Goal: Browse casually

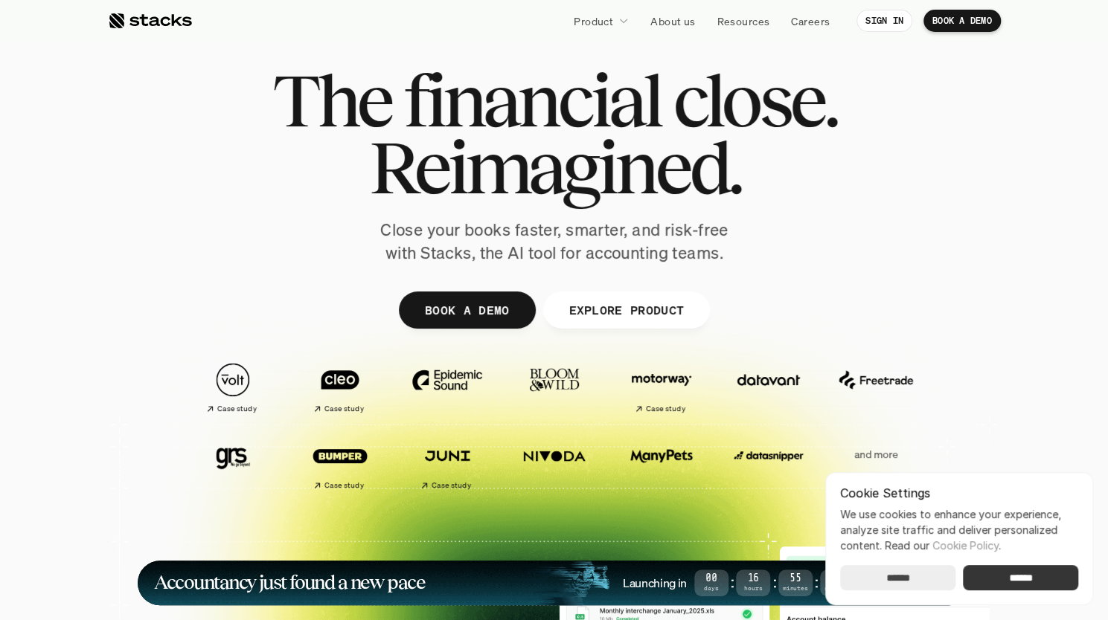
click at [1016, 578] on input "******" at bounding box center [1020, 577] width 115 height 25
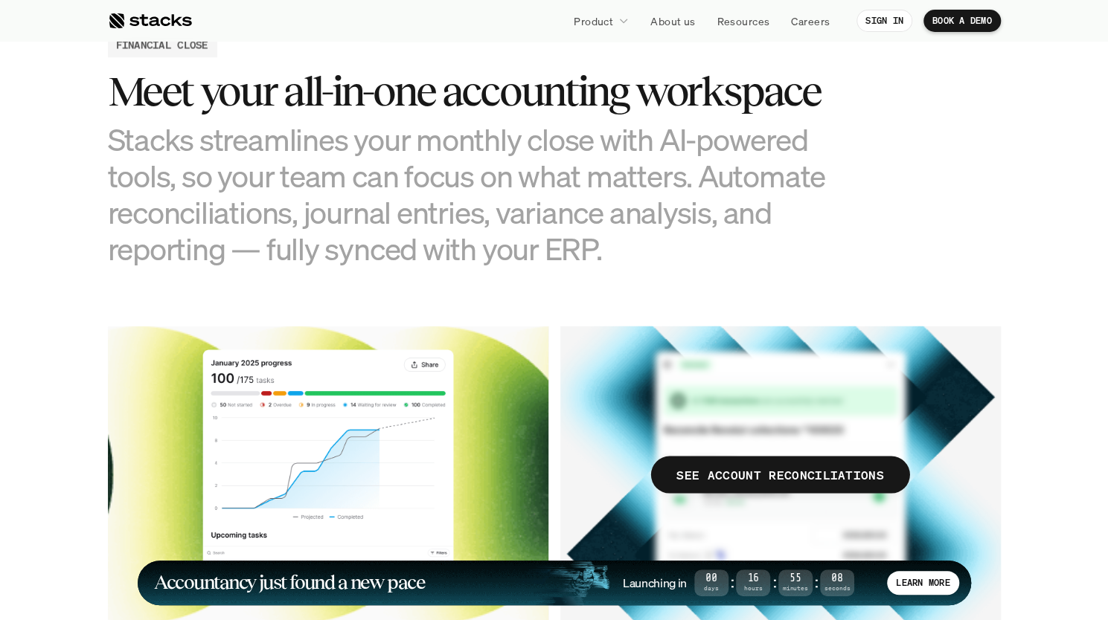
scroll to position [1519, 0]
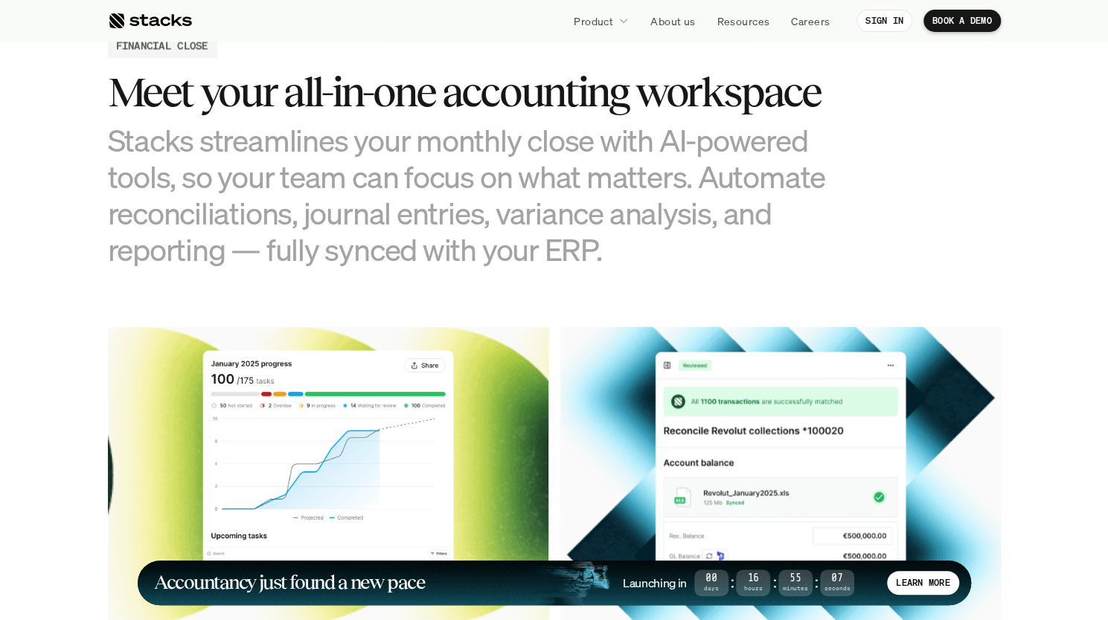
click at [598, 225] on h3 "Stacks streamlines your monthly close with AI-powered tools, so your team can f…" at bounding box center [480, 194] width 744 height 147
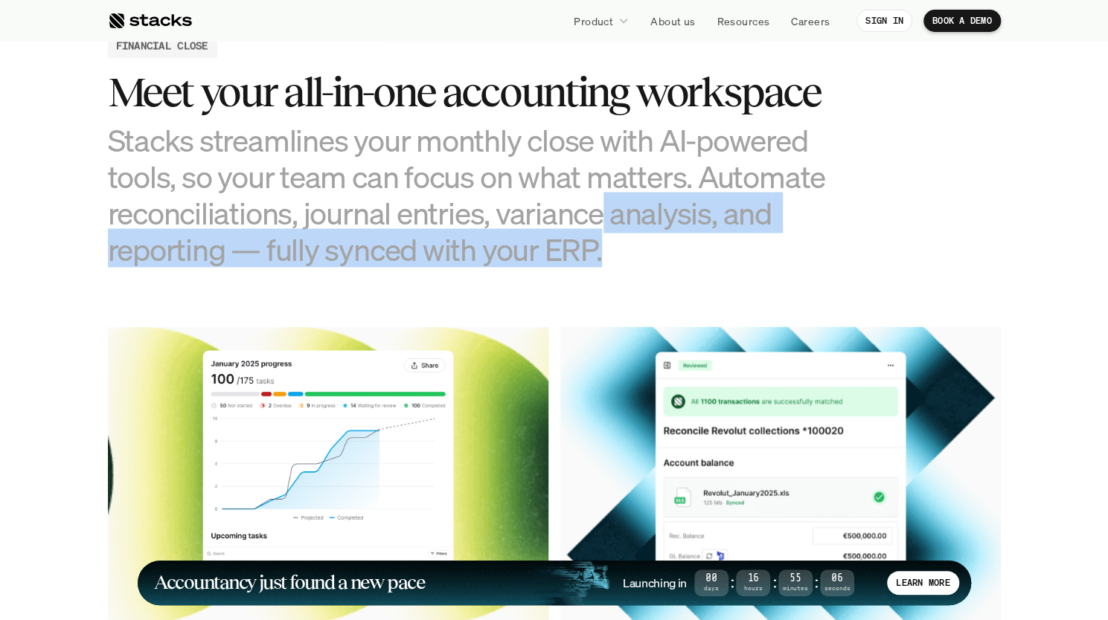
drag, startPoint x: 598, startPoint y: 225, endPoint x: 595, endPoint y: 246, distance: 20.3
click at [595, 246] on h3 "Stacks streamlines your monthly close with AI-powered tools, so your team can f…" at bounding box center [480, 194] width 744 height 147
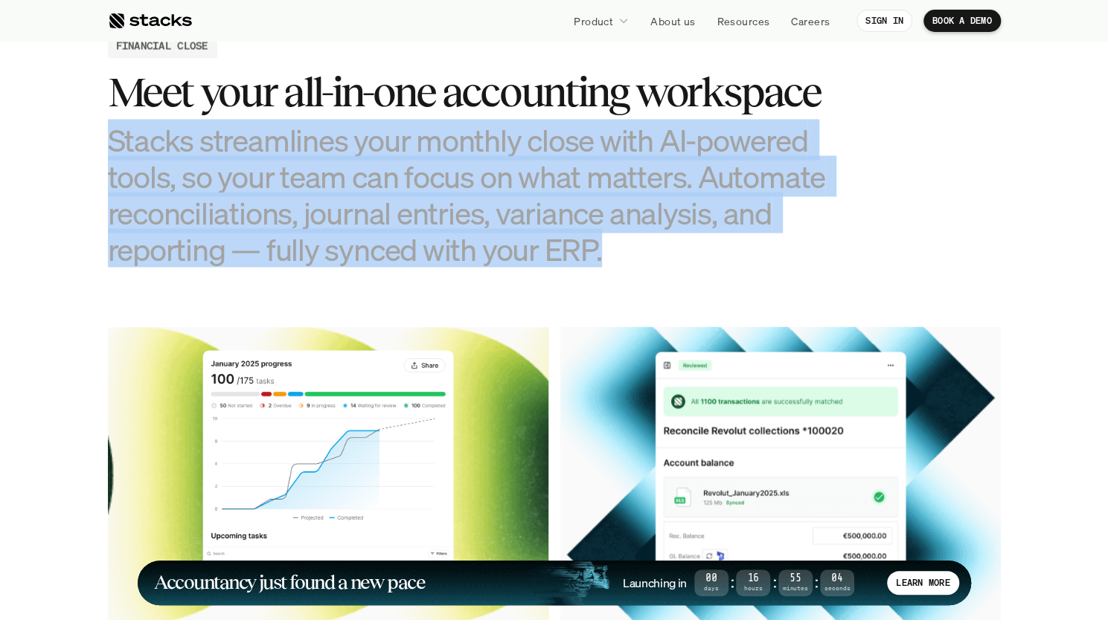
drag, startPoint x: 595, startPoint y: 246, endPoint x: 115, endPoint y: 142, distance: 490.9
click at [115, 142] on h3 "Stacks streamlines your monthly close with AI-powered tools, so your team can f…" at bounding box center [480, 194] width 744 height 147
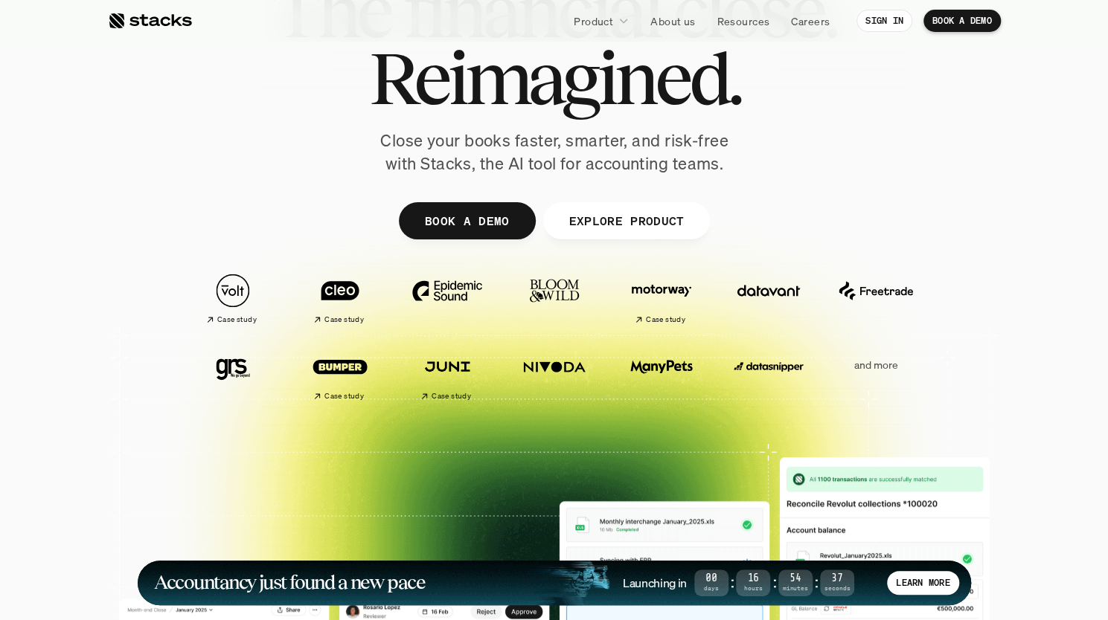
scroll to position [0, 0]
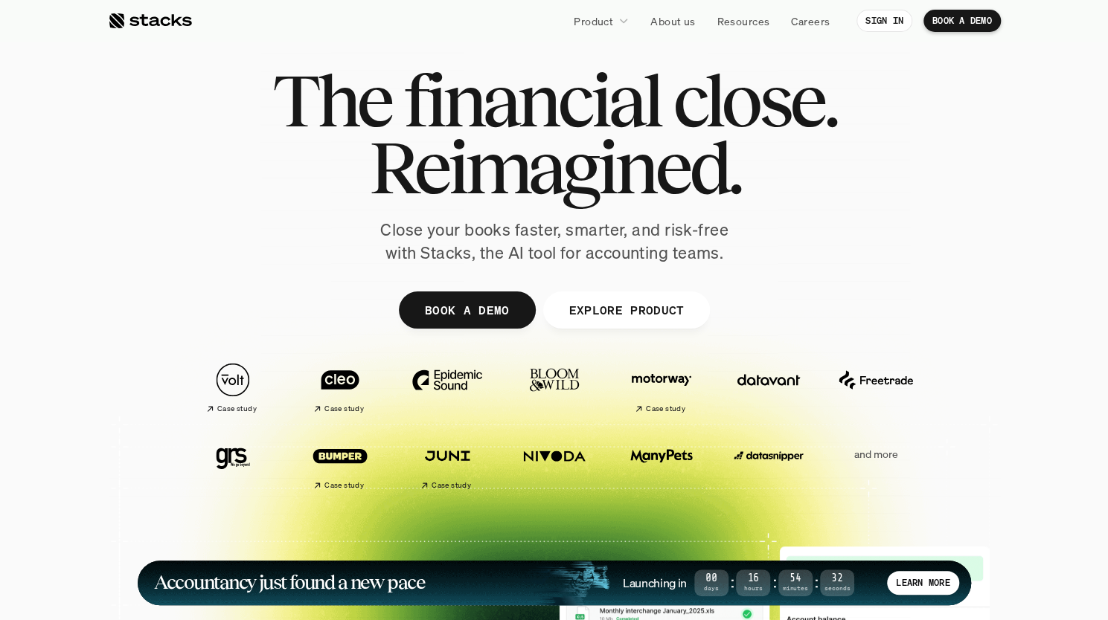
click at [503, 154] on span "Reimagined." at bounding box center [553, 167] width 371 height 67
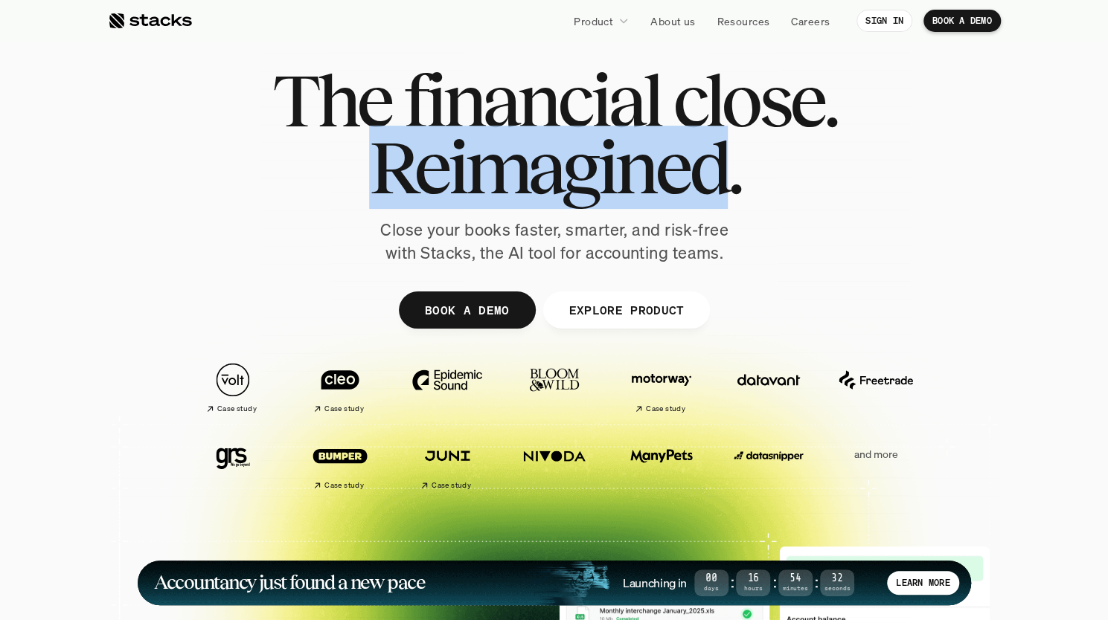
click at [503, 154] on span "Reimagined." at bounding box center [553, 167] width 371 height 67
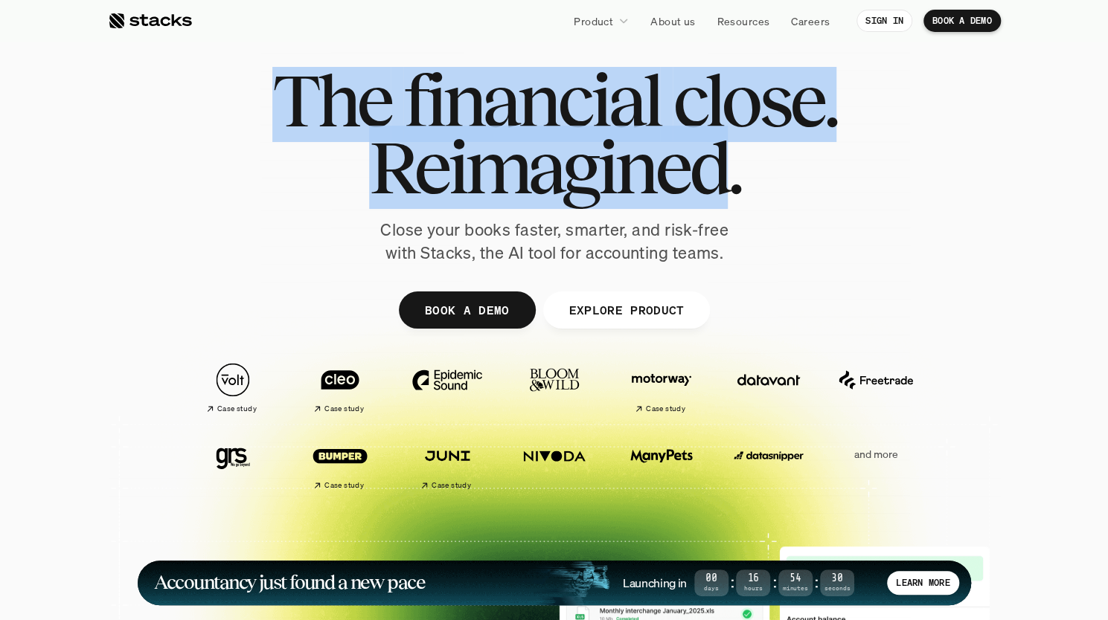
drag, startPoint x: 503, startPoint y: 154, endPoint x: 342, endPoint y: 106, distance: 167.6
click at [342, 106] on div "The financial close. Reimagined." at bounding box center [554, 134] width 564 height 134
click at [342, 106] on span "The" at bounding box center [331, 100] width 118 height 67
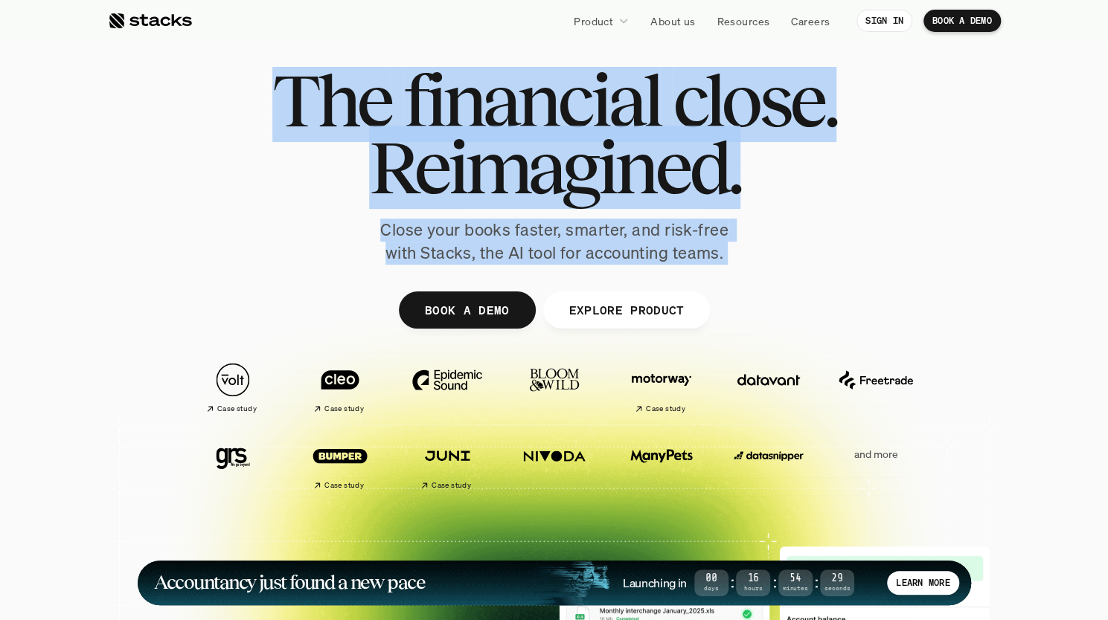
drag, startPoint x: 342, startPoint y: 106, endPoint x: 729, endPoint y: 255, distance: 414.5
click at [729, 255] on div "The financial close. Reimagined. Close your books faster, smarter, and risk-fre…" at bounding box center [554, 166] width 833 height 198
click at [338, 102] on span "The" at bounding box center [331, 100] width 118 height 67
